Goal: Find specific page/section: Find specific page/section

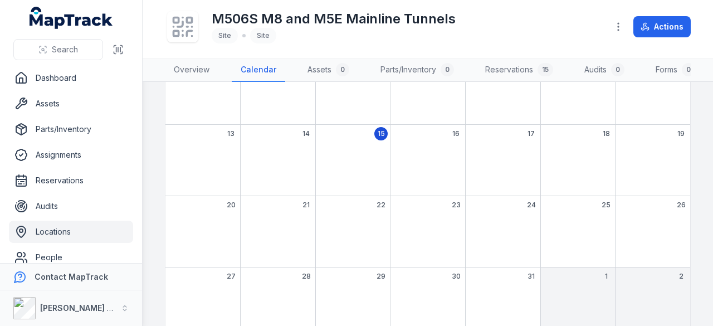
scroll to position [2, 0]
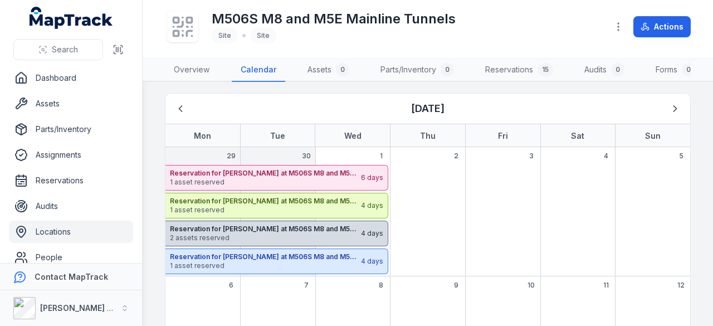
click at [323, 233] on strong "Reservation for [PERSON_NAME] at M506S M8 and M5E Mainline Tunnels" at bounding box center [265, 228] width 190 height 9
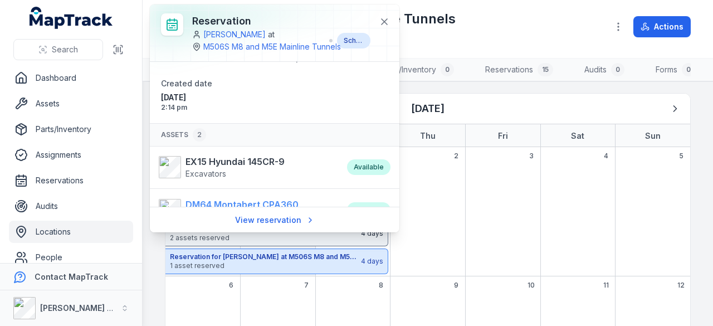
scroll to position [109, 0]
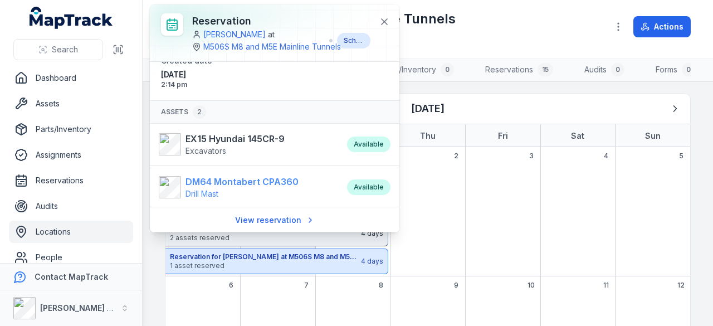
click at [248, 181] on strong "DM64 Montabert CPA360" at bounding box center [241, 181] width 113 height 13
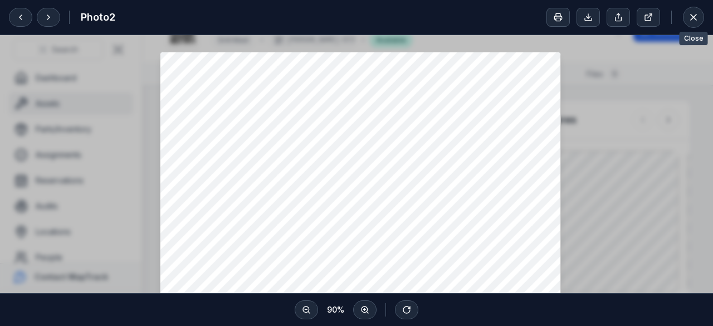
click at [695, 16] on icon at bounding box center [693, 17] width 11 height 11
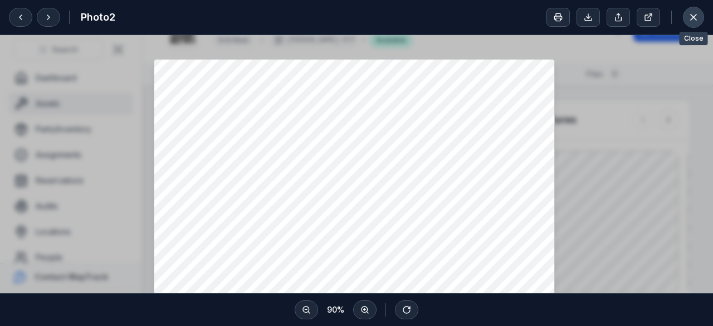
click at [694, 16] on icon at bounding box center [693, 17] width 6 height 6
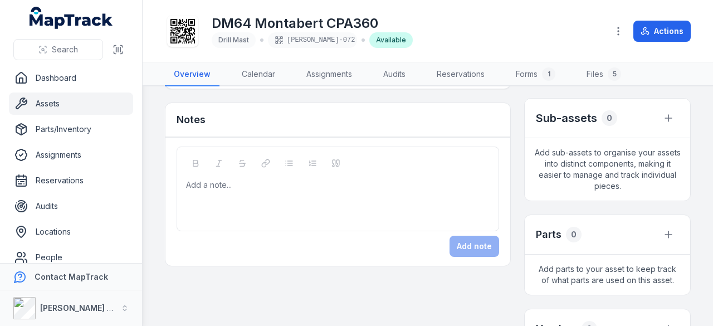
scroll to position [223, 0]
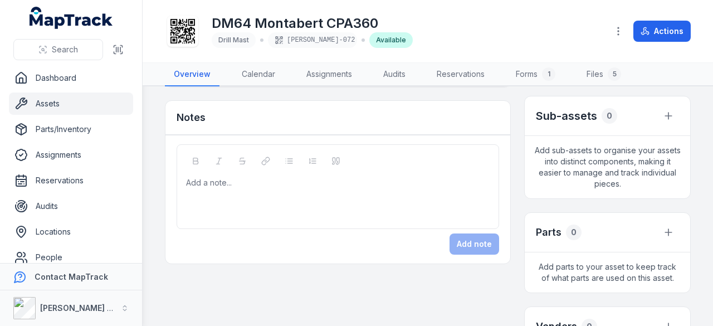
click at [233, 42] on span "Drill Mast" at bounding box center [233, 40] width 31 height 8
click at [92, 56] on button "Search" at bounding box center [58, 49] width 90 height 21
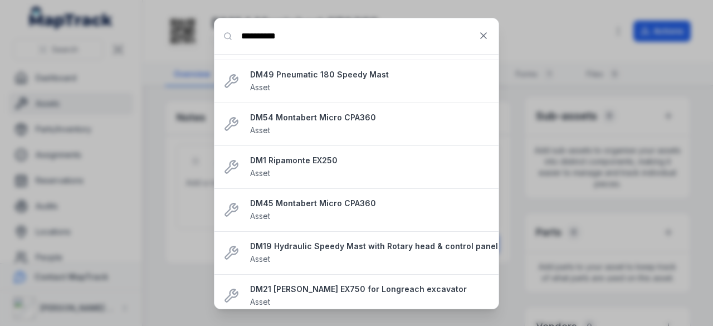
scroll to position [390, 0]
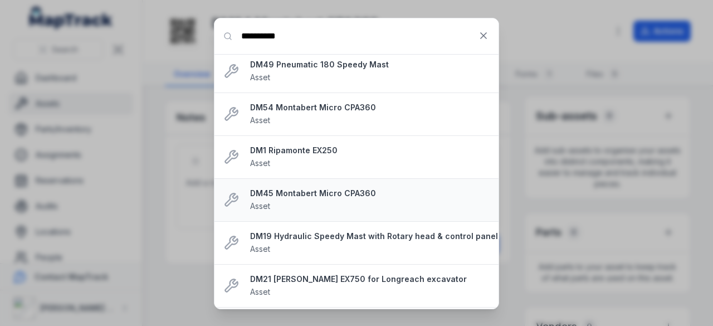
type input "**********"
click at [326, 188] on strong "DM45 Montabert Micro CPA360" at bounding box center [369, 193] width 239 height 11
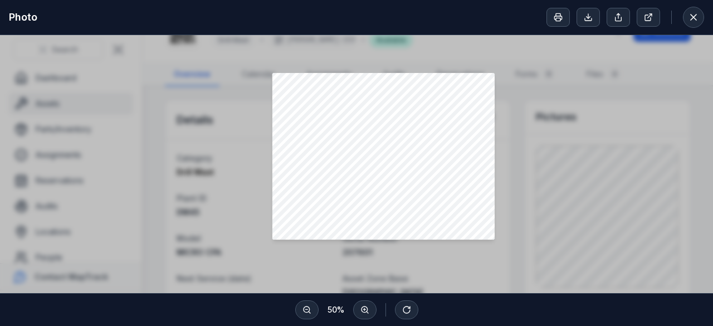
scroll to position [92, 0]
click at [556, 187] on div at bounding box center [356, 119] width 713 height 352
click at [690, 20] on icon at bounding box center [693, 17] width 6 height 6
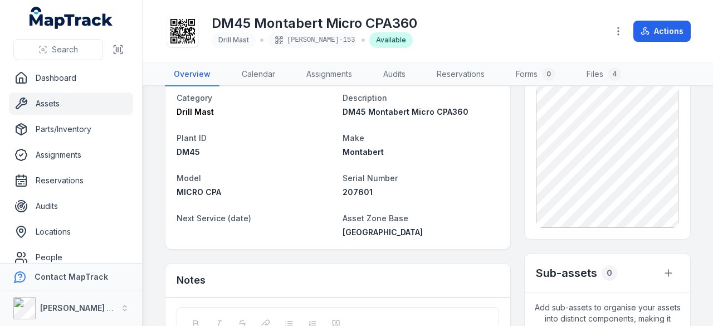
scroll to position [56, 0]
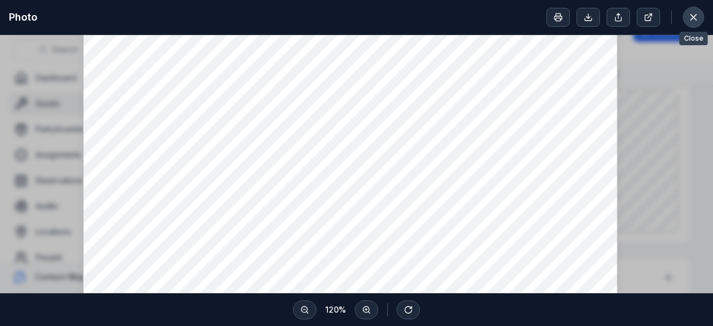
click at [693, 12] on icon at bounding box center [693, 17] width 11 height 11
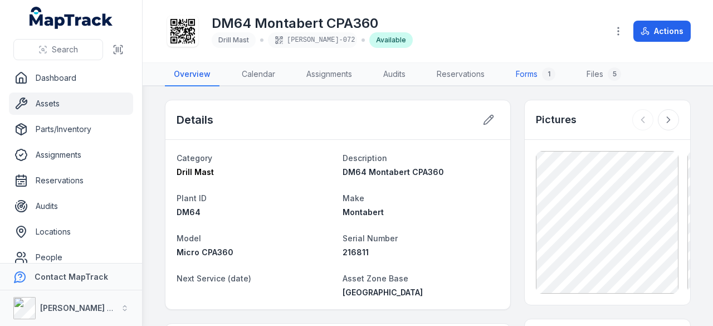
click at [523, 83] on link "Forms 1" at bounding box center [535, 74] width 57 height 23
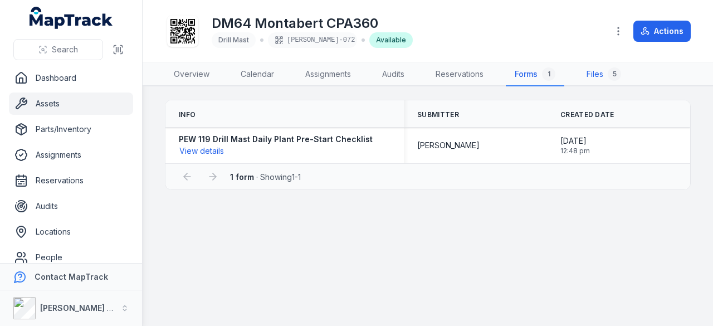
click at [596, 81] on link "Files 5" at bounding box center [603, 74] width 52 height 23
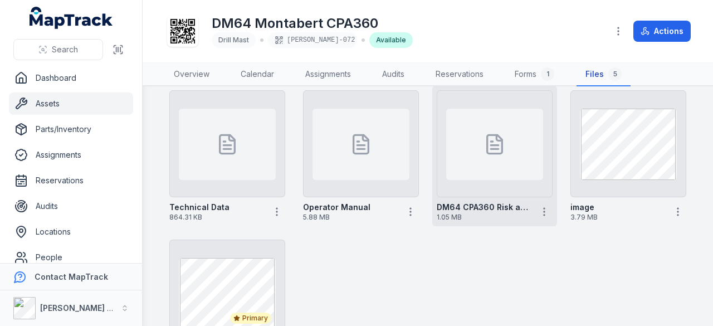
scroll to position [56, 0]
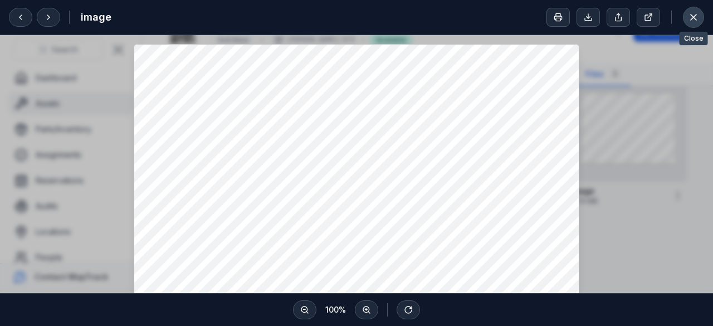
click at [691, 15] on icon at bounding box center [693, 17] width 6 height 6
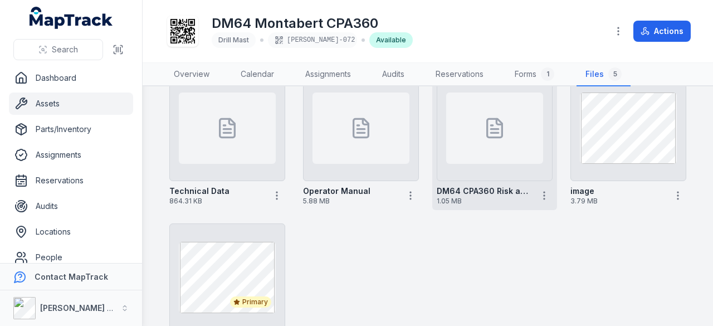
click at [470, 143] on div at bounding box center [494, 127] width 97 height 71
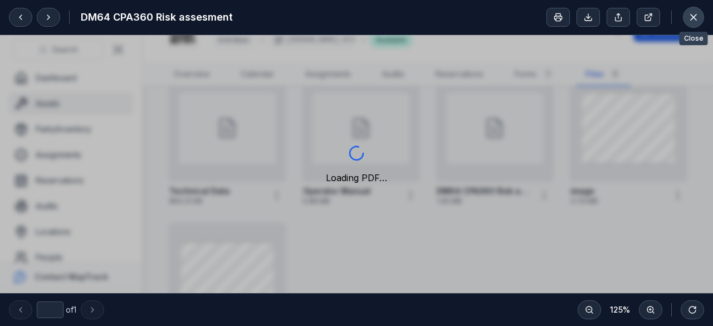
click at [702, 16] on button at bounding box center [693, 17] width 21 height 21
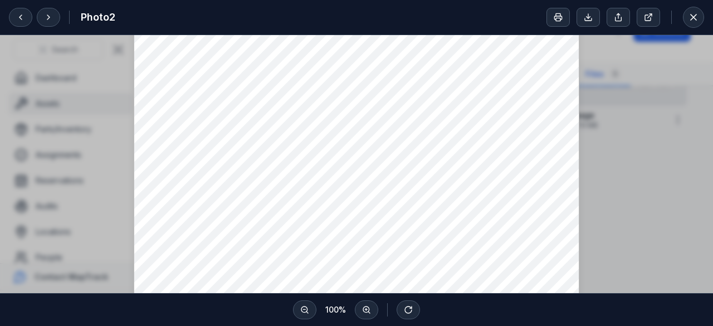
scroll to position [70, 0]
